Goal: Task Accomplishment & Management: Use online tool/utility

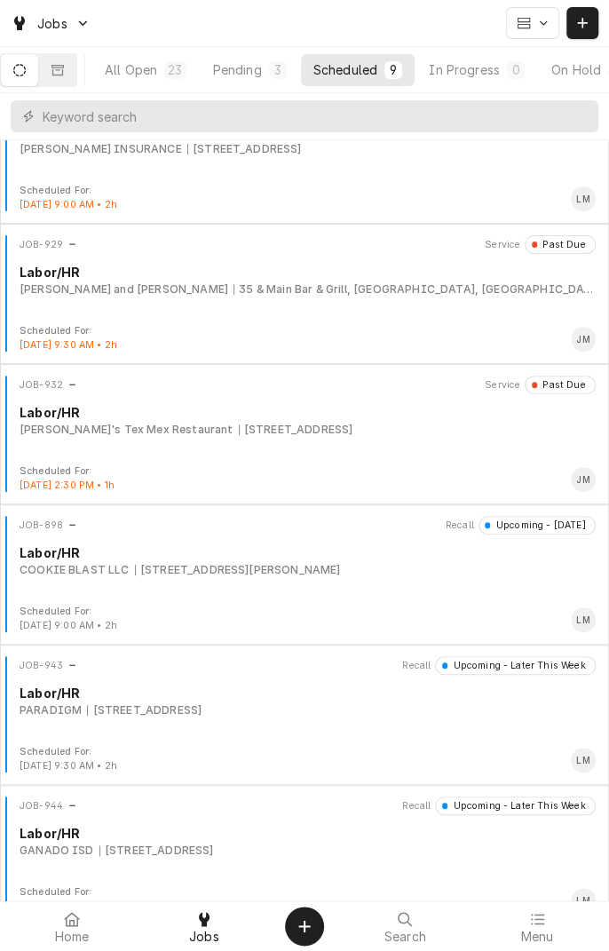
scroll to position [56, 0]
click at [147, 463] on div "JOB-932 Service Past Due Labor/HR [PERSON_NAME]'s Tex Mex Restaurant [STREET_AD…" at bounding box center [304, 420] width 595 height 89
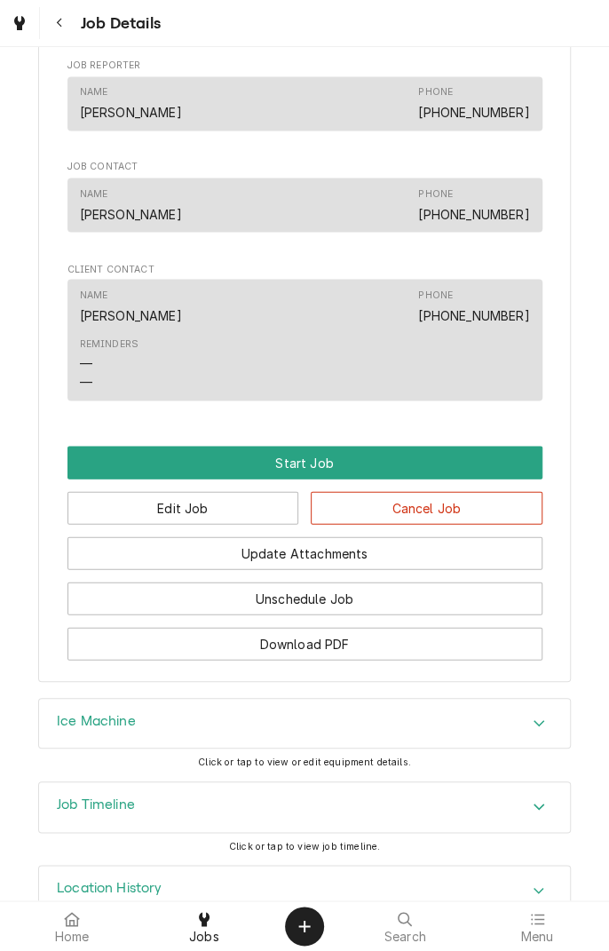
scroll to position [935, 0]
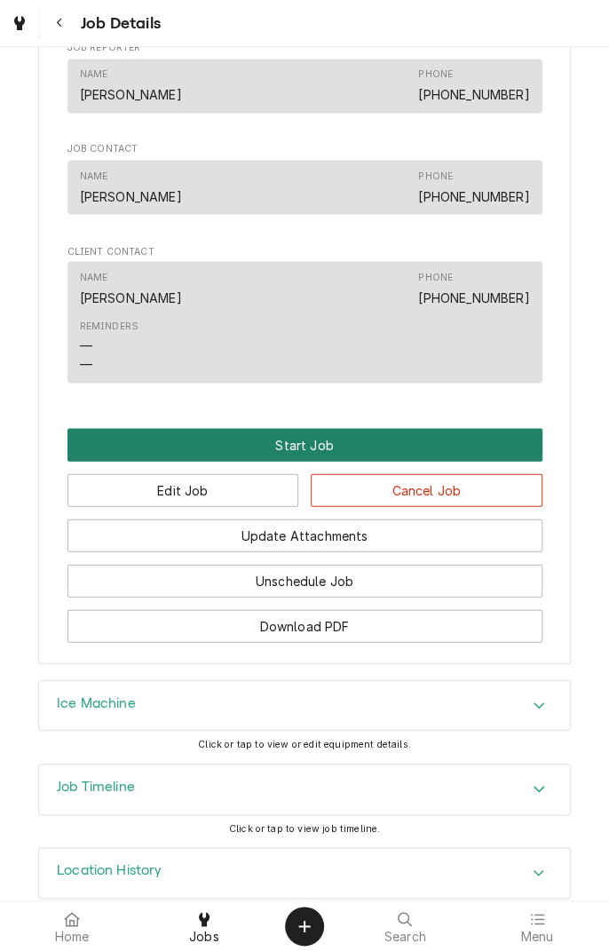
click at [239, 461] on button "Start Job" at bounding box center [304, 444] width 475 height 33
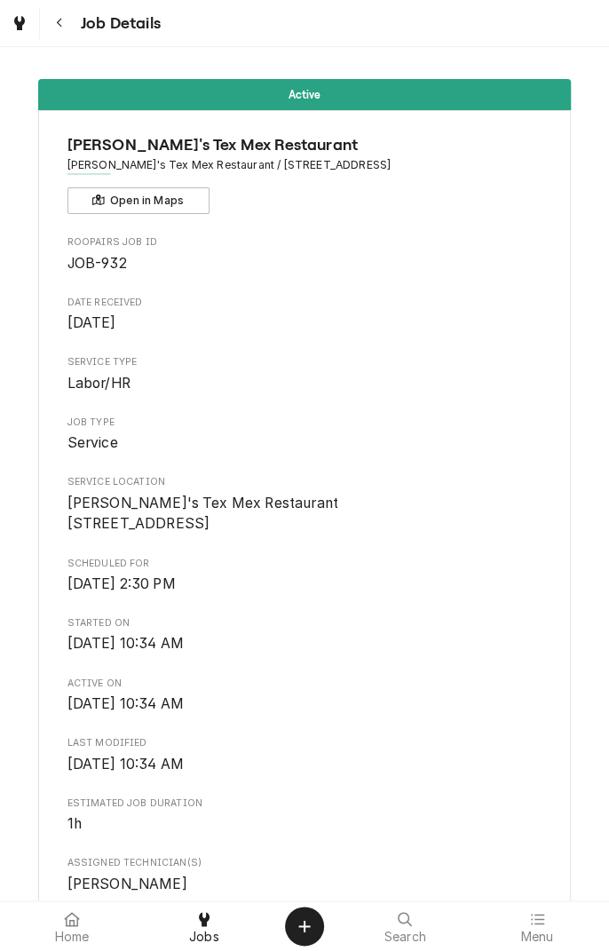
click at [208, 922] on icon at bounding box center [204, 919] width 11 height 14
